Goal: Information Seeking & Learning: Learn about a topic

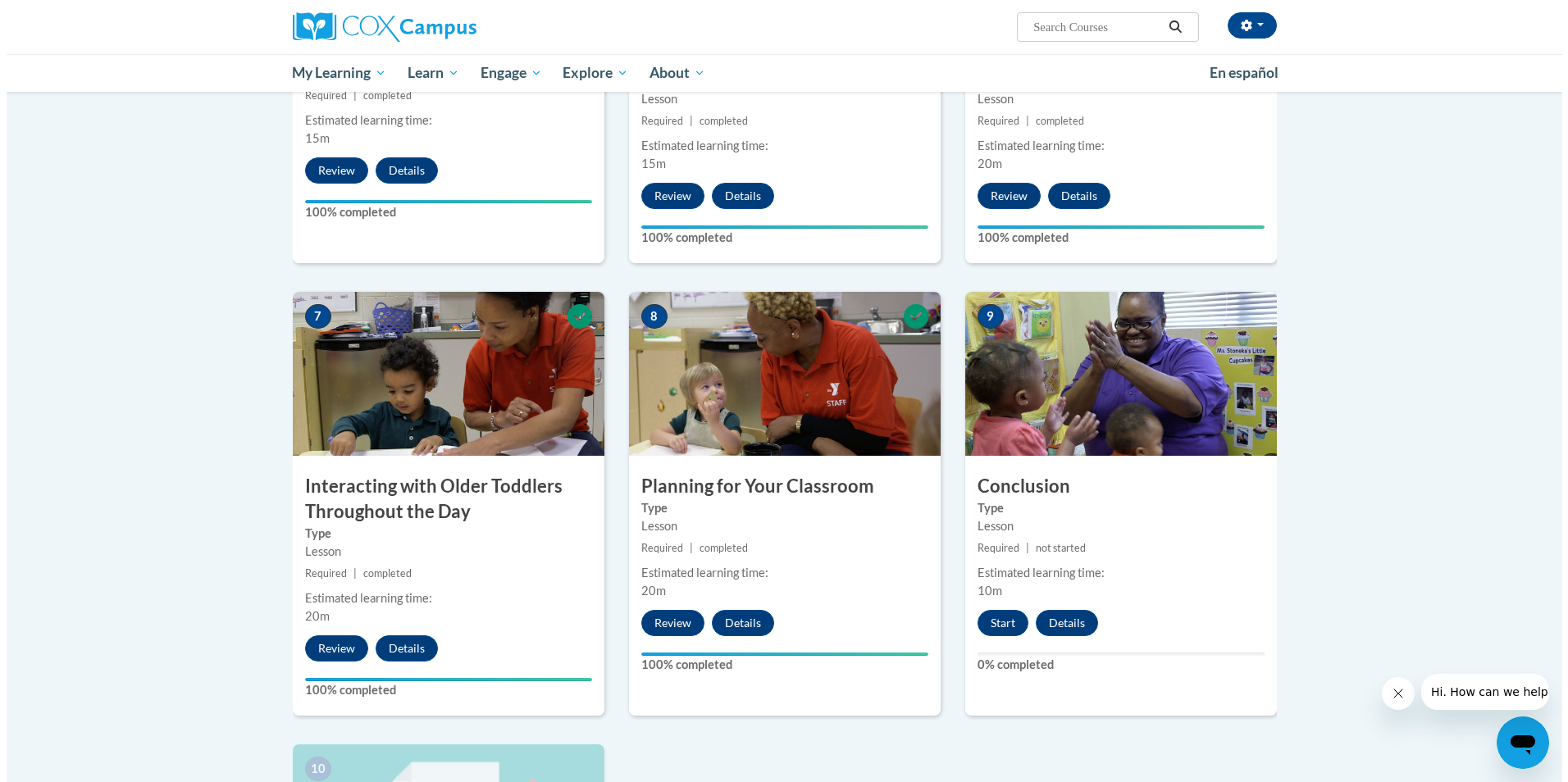
scroll to position [1394, 0]
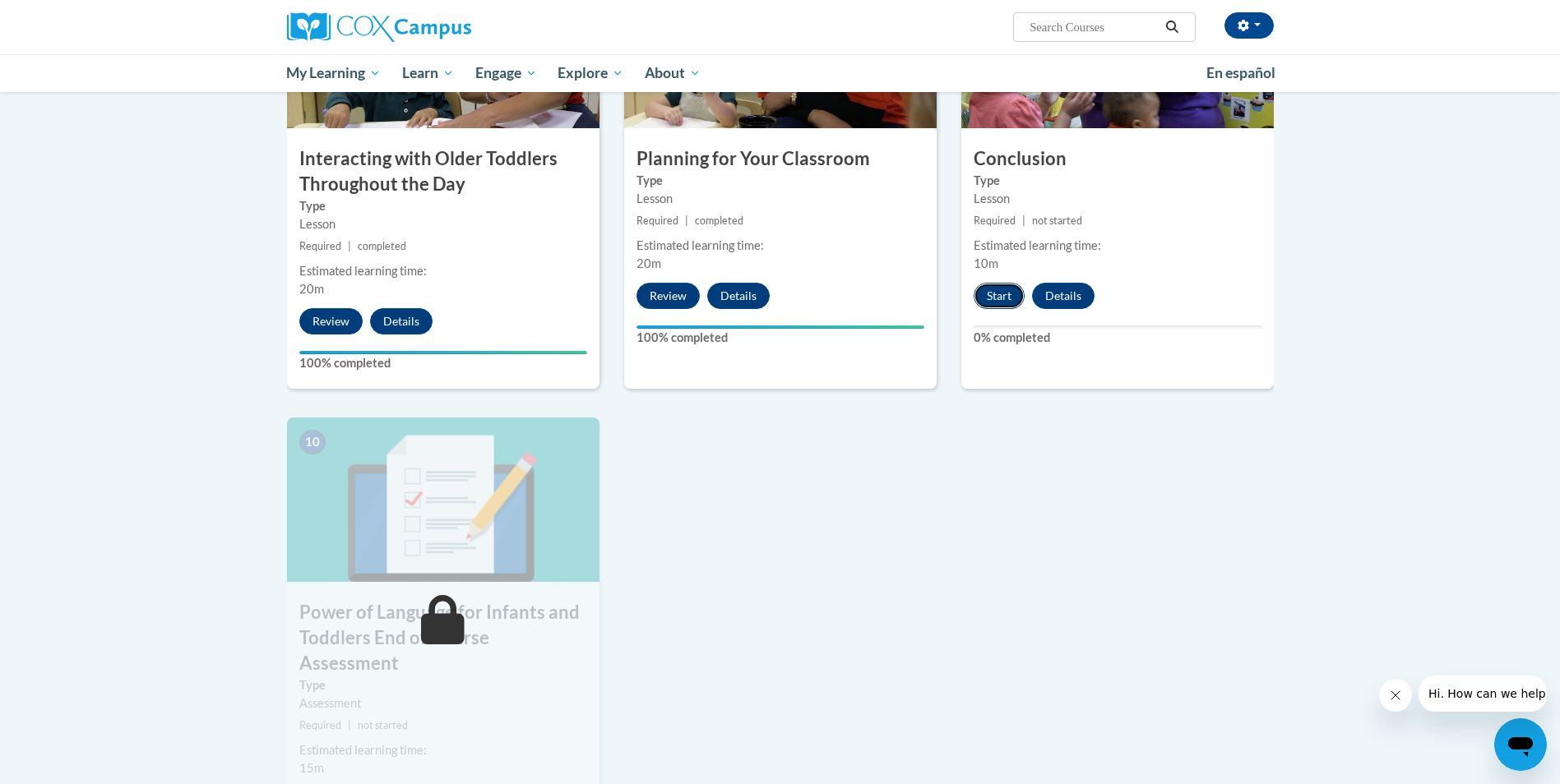
click at [998, 283] on button "Start" at bounding box center [999, 297] width 51 height 27
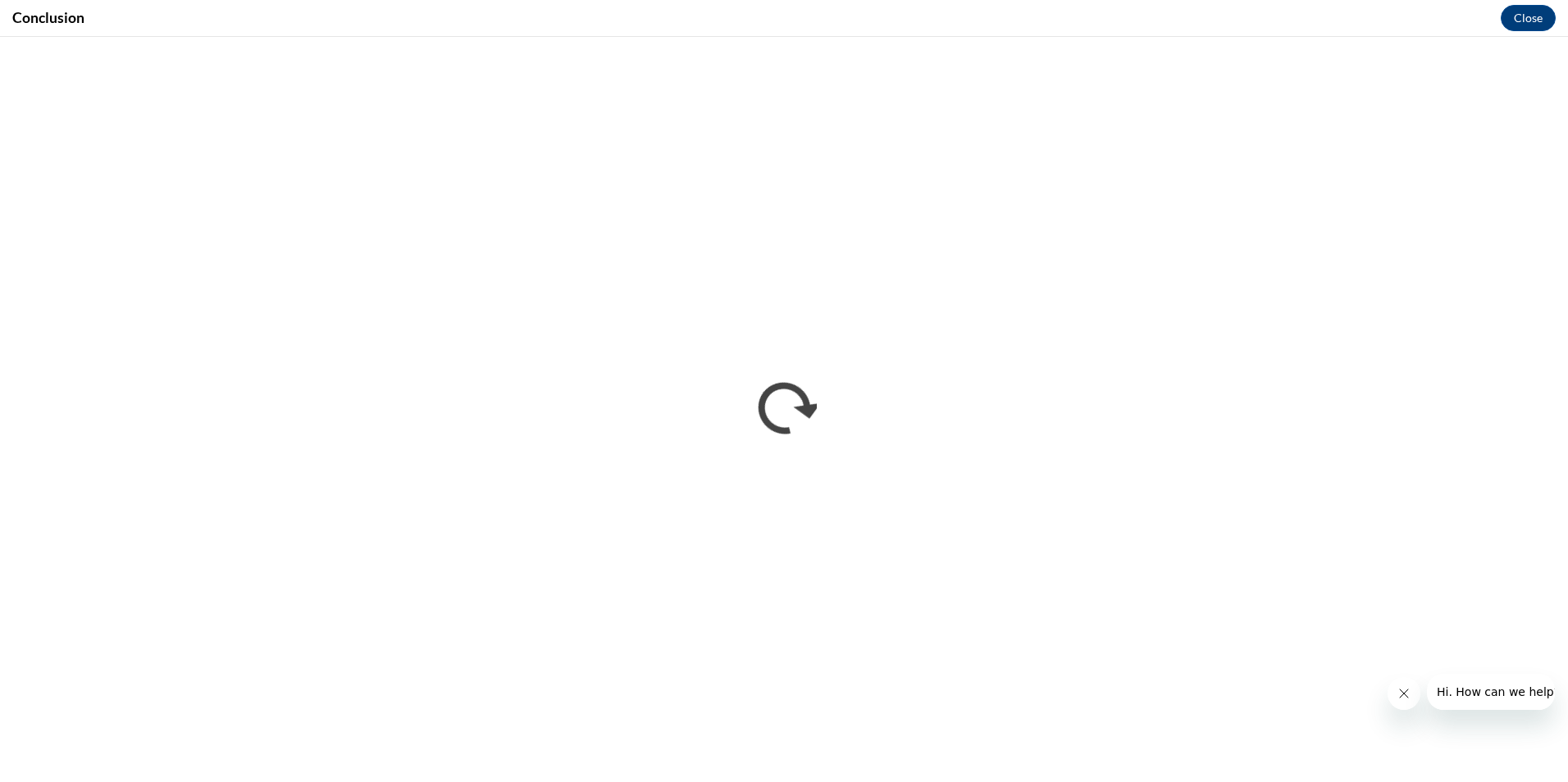
scroll to position [0, 0]
